Goal: Task Accomplishment & Management: Use online tool/utility

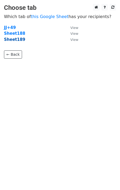
click at [17, 40] on strong "Sheet189" at bounding box center [14, 39] width 21 height 5
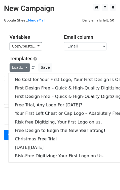
click at [29, 78] on link "No Cost for Your First Logo, Your First Design Is On Us!" at bounding box center [71, 79] width 127 height 8
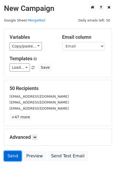
click at [7, 159] on link "Send" at bounding box center [12, 156] width 17 height 10
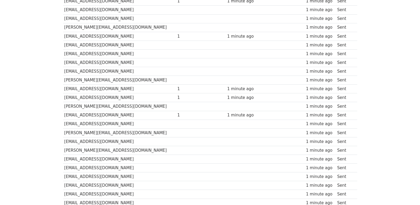
scroll to position [368, 0]
